Goal: Understand process/instructions: Learn about a topic

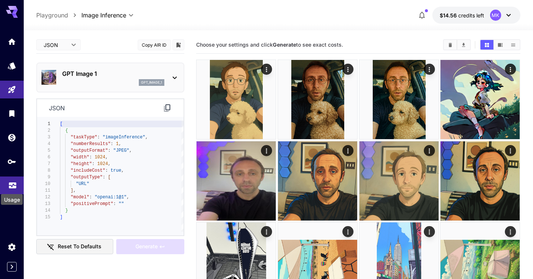
click at [11, 186] on icon "Usage" at bounding box center [12, 183] width 9 height 9
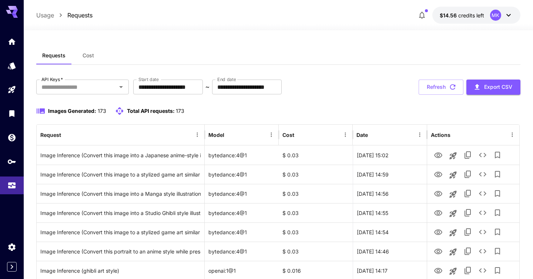
scroll to position [83, 0]
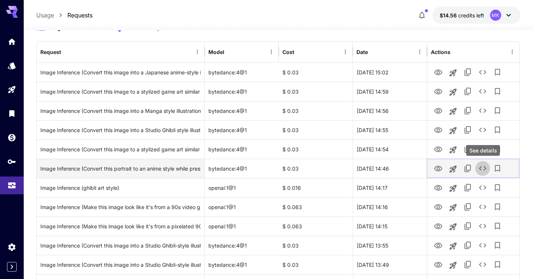
click at [485, 169] on icon "See details" at bounding box center [482, 168] width 9 height 9
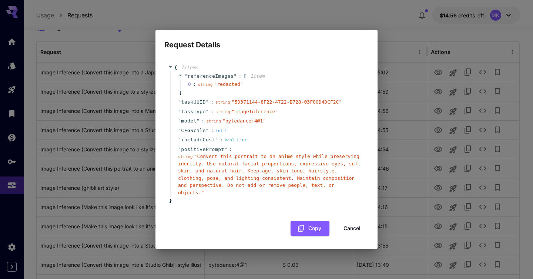
click at [401, 37] on div "Request Details { 7 item s " referenceImages " : [ 1 item 0 : string " redacted…" at bounding box center [266, 139] width 533 height 279
click at [358, 227] on button "Cancel" at bounding box center [351, 228] width 33 height 15
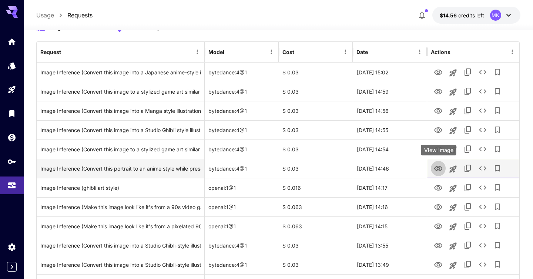
click at [440, 168] on icon "View Image" at bounding box center [438, 168] width 9 height 9
click at [485, 169] on icon "See details" at bounding box center [482, 168] width 7 height 4
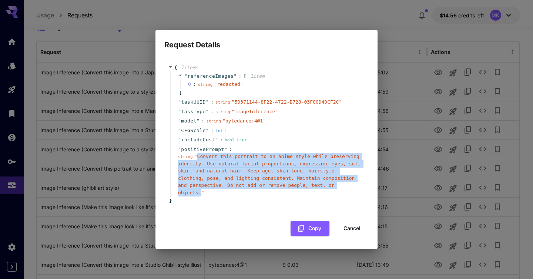
drag, startPoint x: 200, startPoint y: 193, endPoint x: 196, endPoint y: 154, distance: 39.0
click at [196, 154] on span "" Convert this portrait to an anime style while preserving identity. Use natura…" at bounding box center [269, 175] width 182 height 42
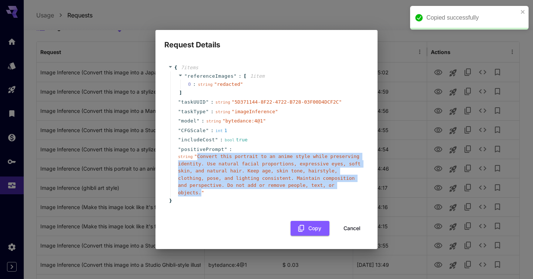
copy span "Convert this portrait to an anime style while preserving identity. Use natural …"
